Goal: Task Accomplishment & Management: Use online tool/utility

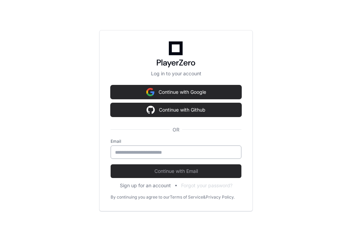
click at [169, 151] on input "email" at bounding box center [176, 152] width 122 height 7
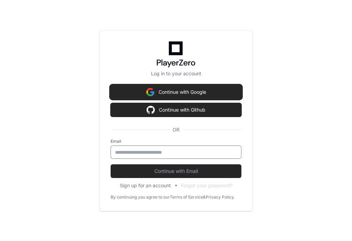
click at [167, 90] on button "Continue with Google" at bounding box center [176, 92] width 131 height 14
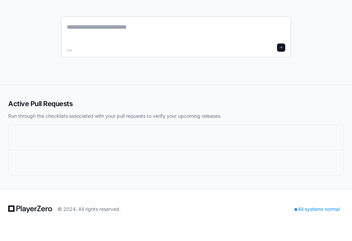
click at [106, 29] on textarea at bounding box center [176, 31] width 218 height 19
